Goal: Task Accomplishment & Management: Use online tool/utility

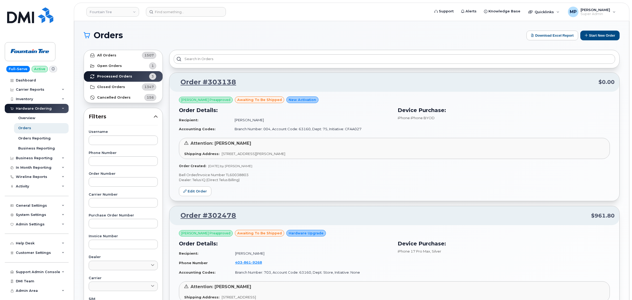
scroll to position [219, 0]
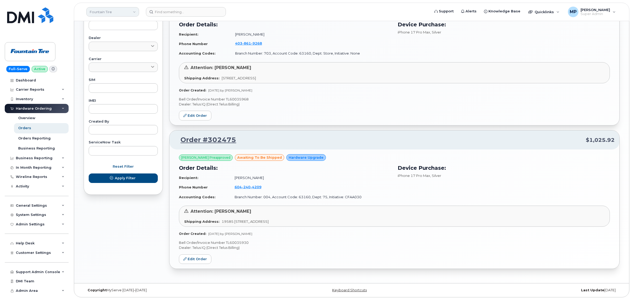
click at [122, 13] on link "Fountain Tire" at bounding box center [112, 11] width 53 height 9
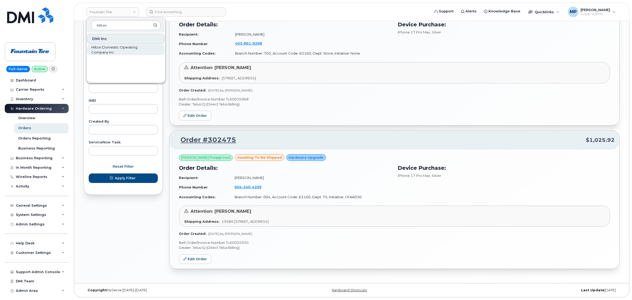
type input "hilton"
click at [118, 47] on span "Hilton Domestic Operating Company Inc" at bounding box center [121, 50] width 61 height 10
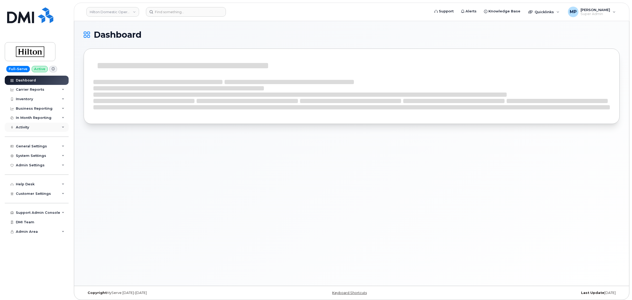
click at [26, 128] on div "Activity" at bounding box center [22, 127] width 13 height 4
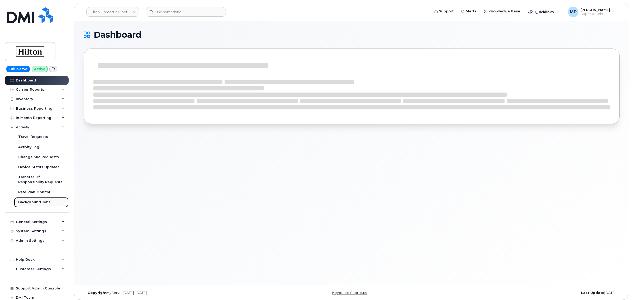
click at [36, 201] on div "Background Jobs" at bounding box center [34, 202] width 32 height 5
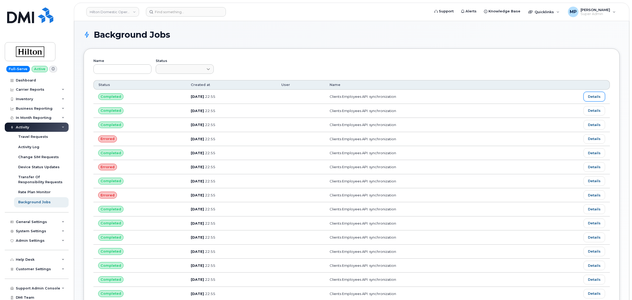
click at [592, 96] on link "Details" at bounding box center [594, 96] width 22 height 9
